Goal: Connect with others: Connect with other users

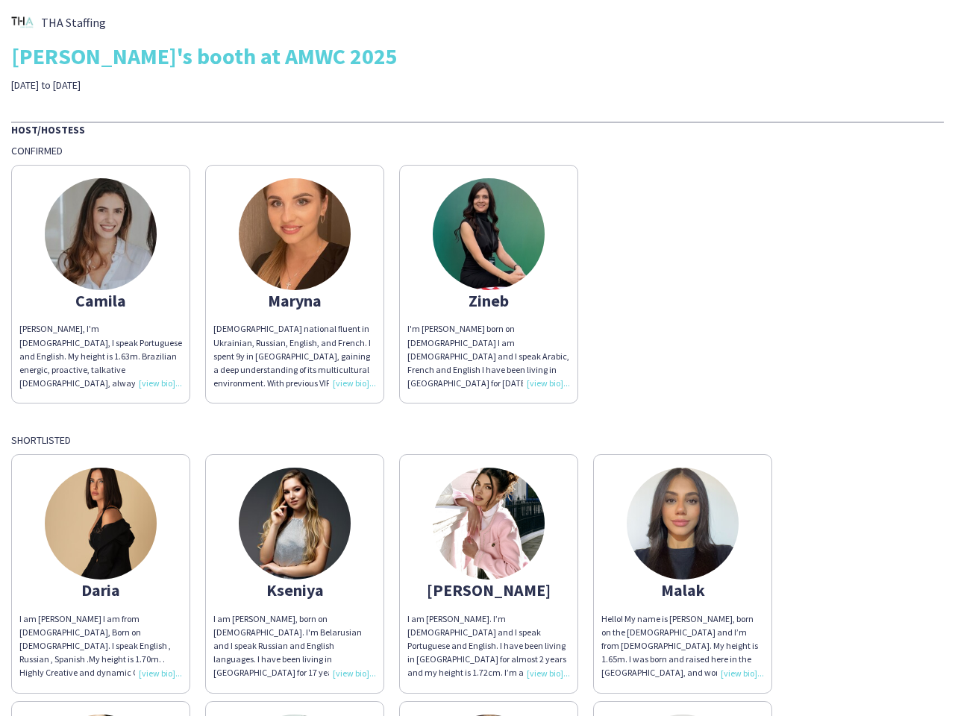
click at [478, 358] on div "I'm [PERSON_NAME] born on [DEMOGRAPHIC_DATA] I am [DEMOGRAPHIC_DATA] and I spea…" at bounding box center [488, 356] width 163 height 68
click at [101, 284] on img at bounding box center [101, 234] width 112 height 112
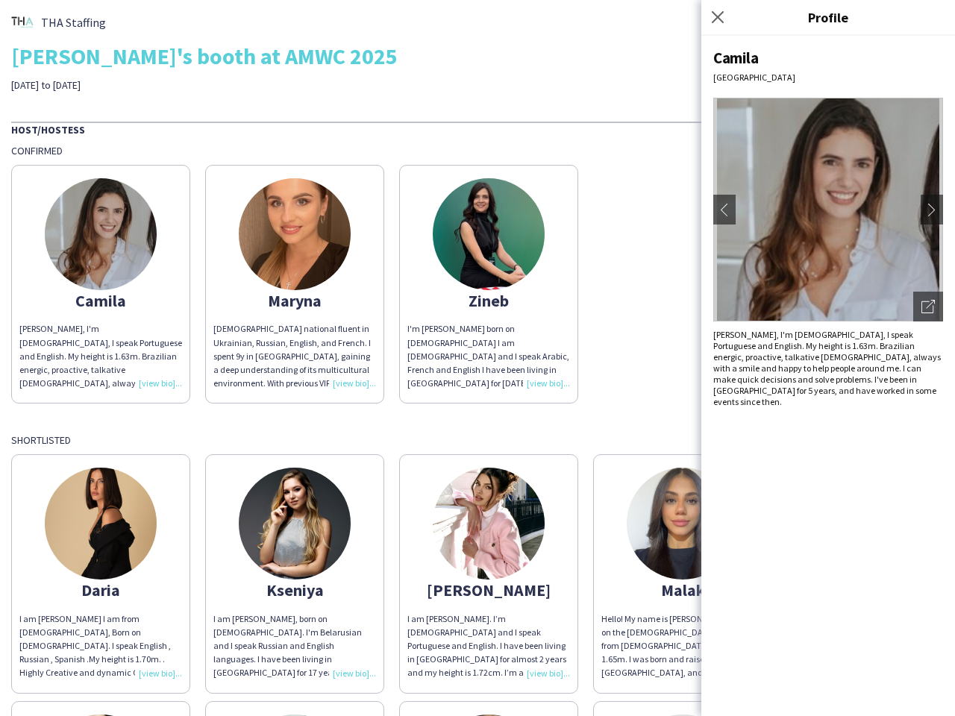
click at [295, 284] on img at bounding box center [295, 234] width 112 height 112
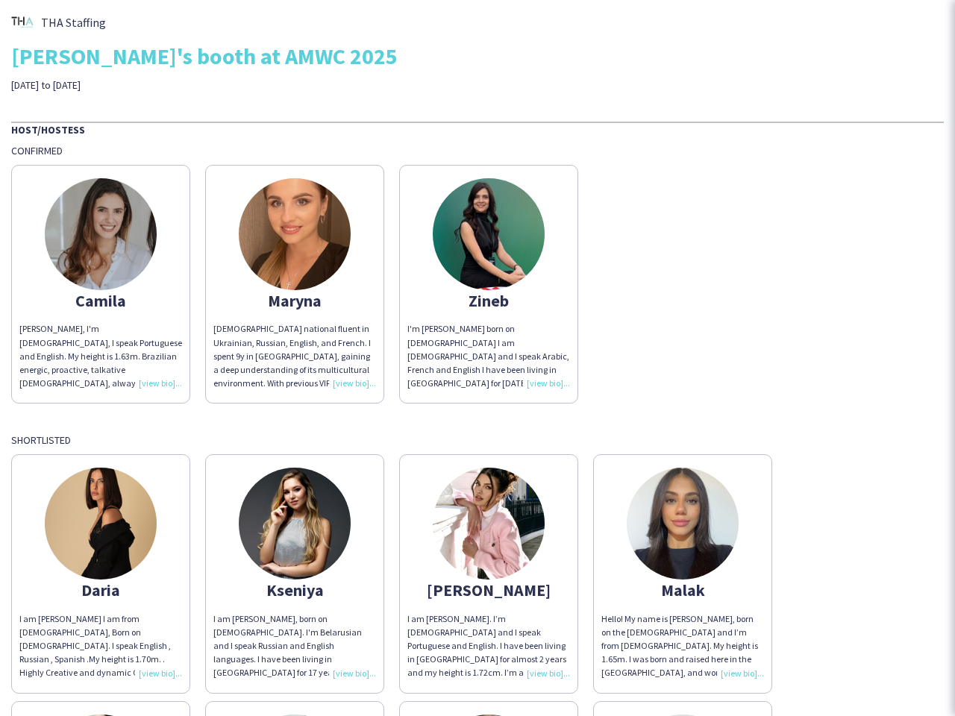
click at [489, 284] on img at bounding box center [489, 234] width 112 height 112
click at [101, 574] on img at bounding box center [101, 524] width 112 height 112
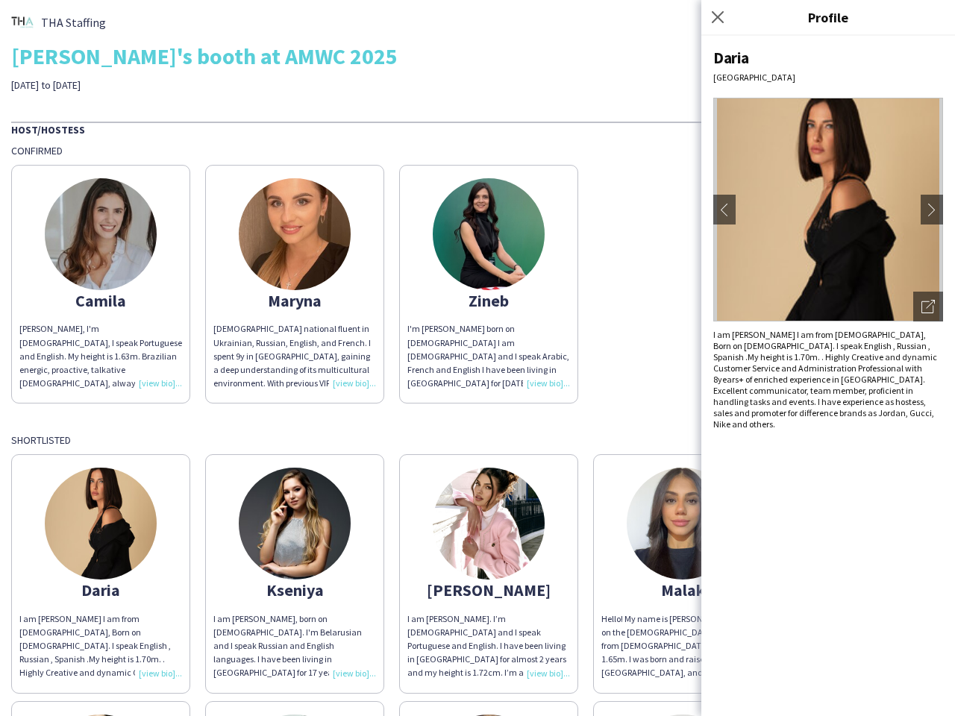
click at [295, 574] on img at bounding box center [295, 524] width 112 height 112
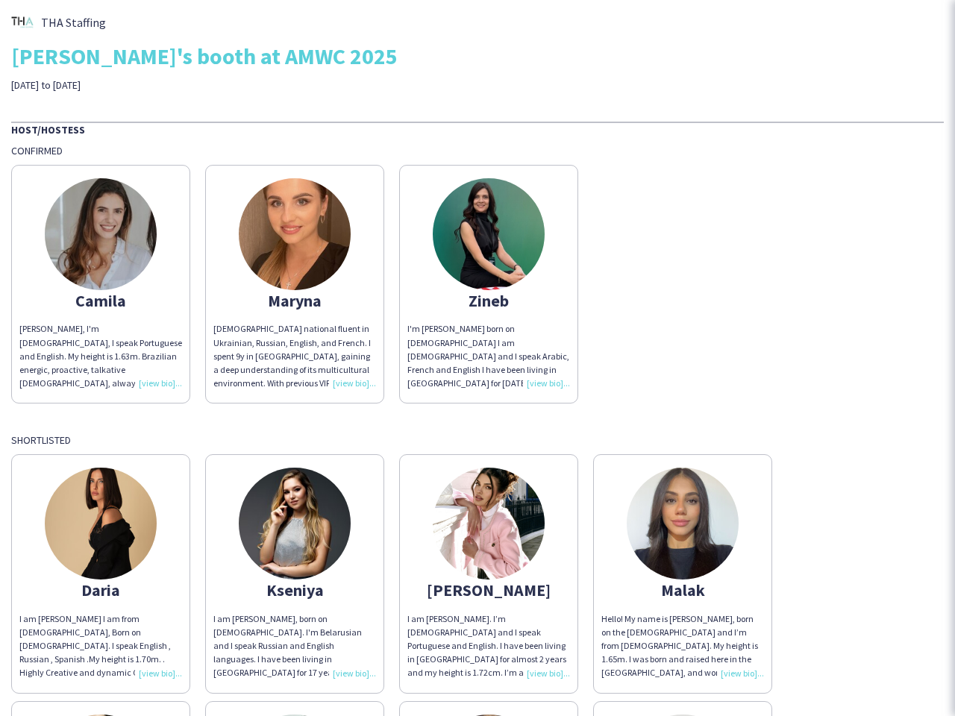
click at [489, 574] on img at bounding box center [489, 524] width 112 height 112
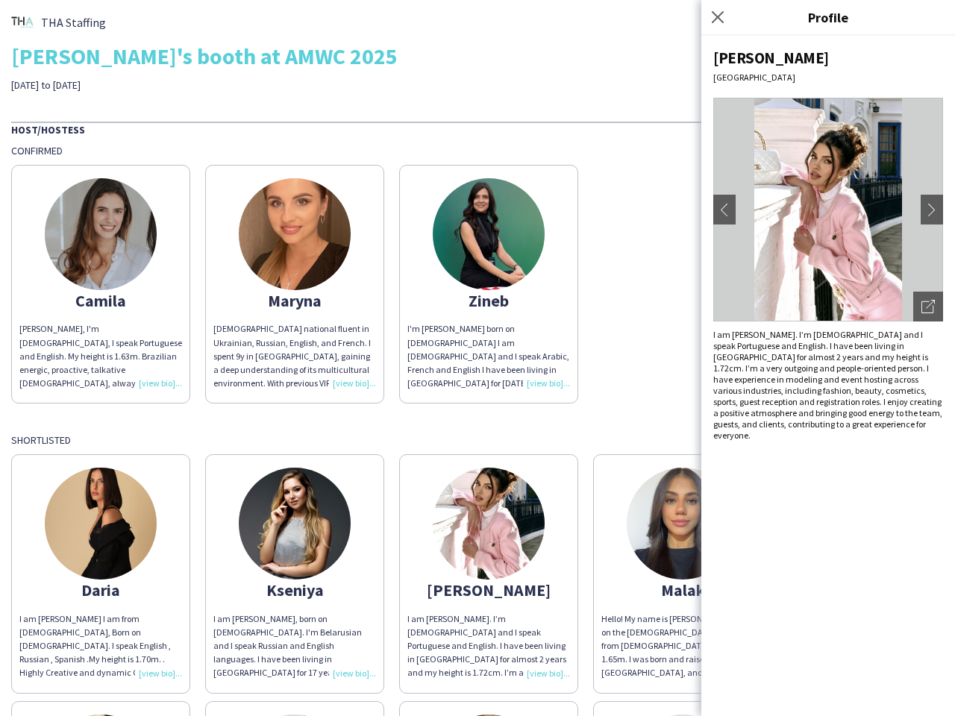
click at [683, 574] on img at bounding box center [683, 524] width 112 height 112
